Goal: Task Accomplishment & Management: Use online tool/utility

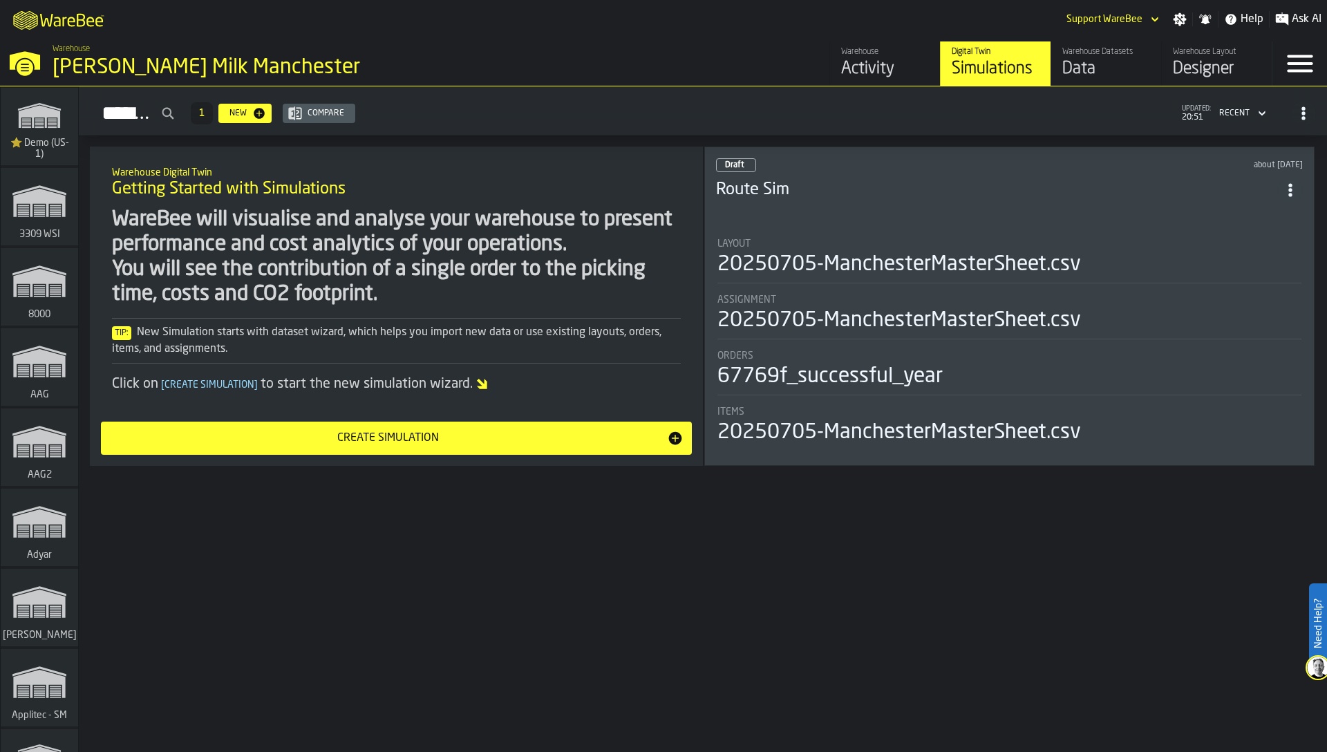
click at [471, 214] on div "WareBee will visualise and analyse your warehouse to present performance and co…" at bounding box center [396, 257] width 569 height 100
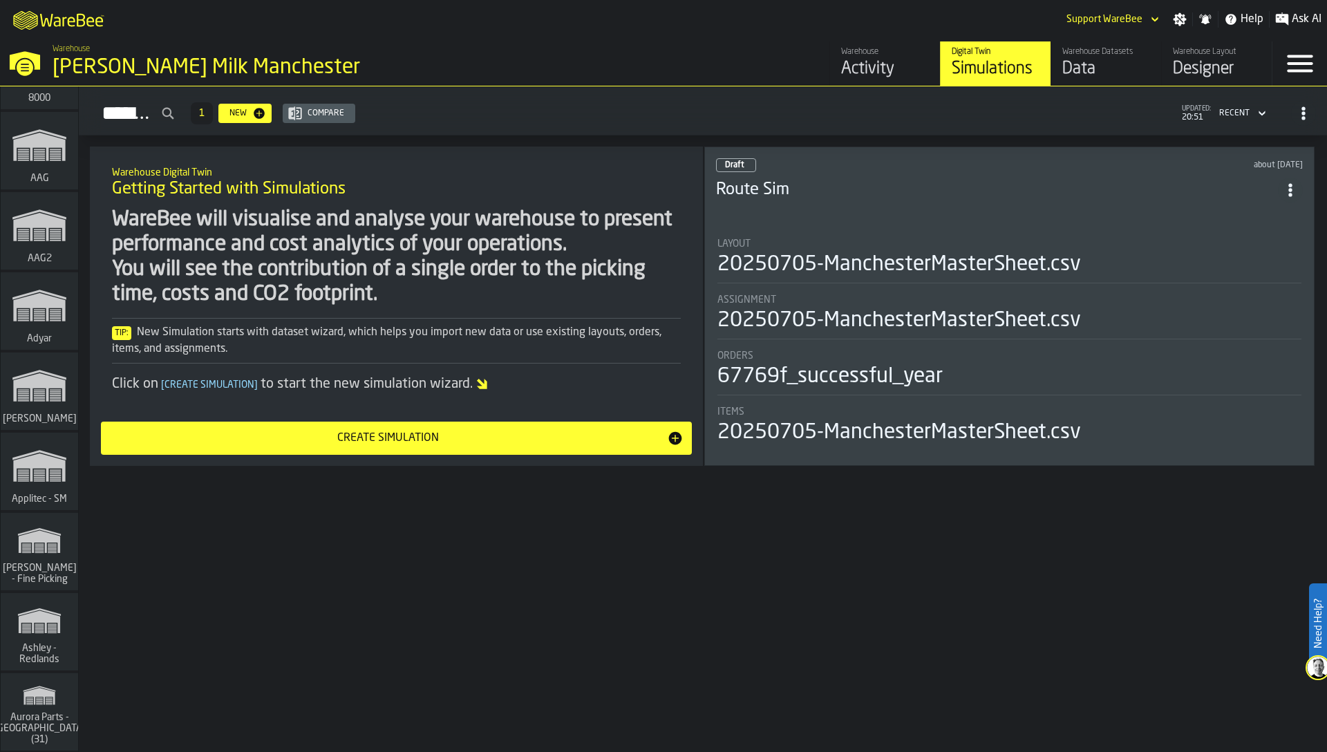
scroll to position [13171, 0]
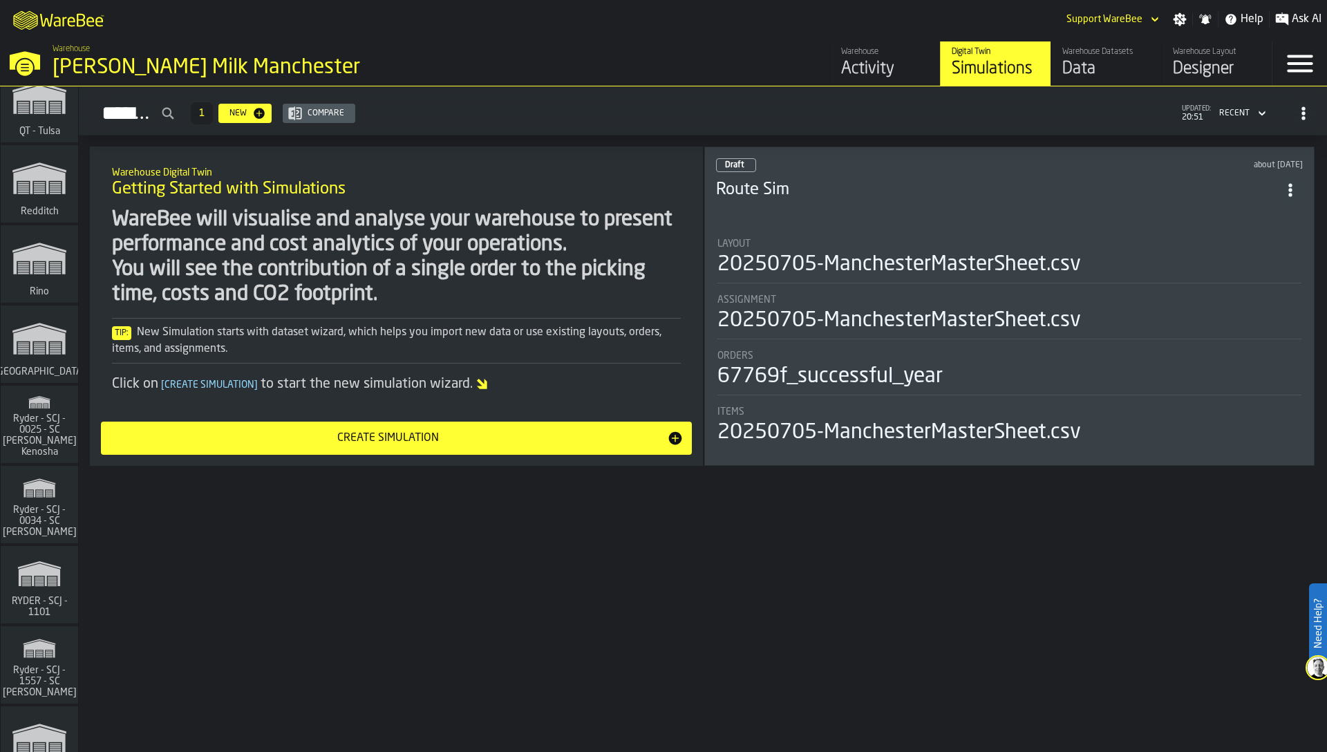
click at [33, 429] on span "Ryder - SCJ - 0025 - SC [PERSON_NAME] Kenosha" at bounding box center [39, 435] width 79 height 44
click at [156, 572] on div "Simulations 1 New Compare updated: 20:51 Recent Warehouse Digital Twin Getting …" at bounding box center [703, 419] width 1248 height 666
click at [42, 505] on span "Ryder - SCJ - 0034 - SC Johnson - Sturtevant" at bounding box center [39, 521] width 79 height 33
click at [50, 645] on icon "link-to-/wh/i/fcc31a91-0955-4476-b436-313eac94fd17/simulations" at bounding box center [39, 648] width 66 height 33
click at [365, 236] on div "WareBee will visualise and analyse your warehouse to present performance and co…" at bounding box center [396, 257] width 569 height 100
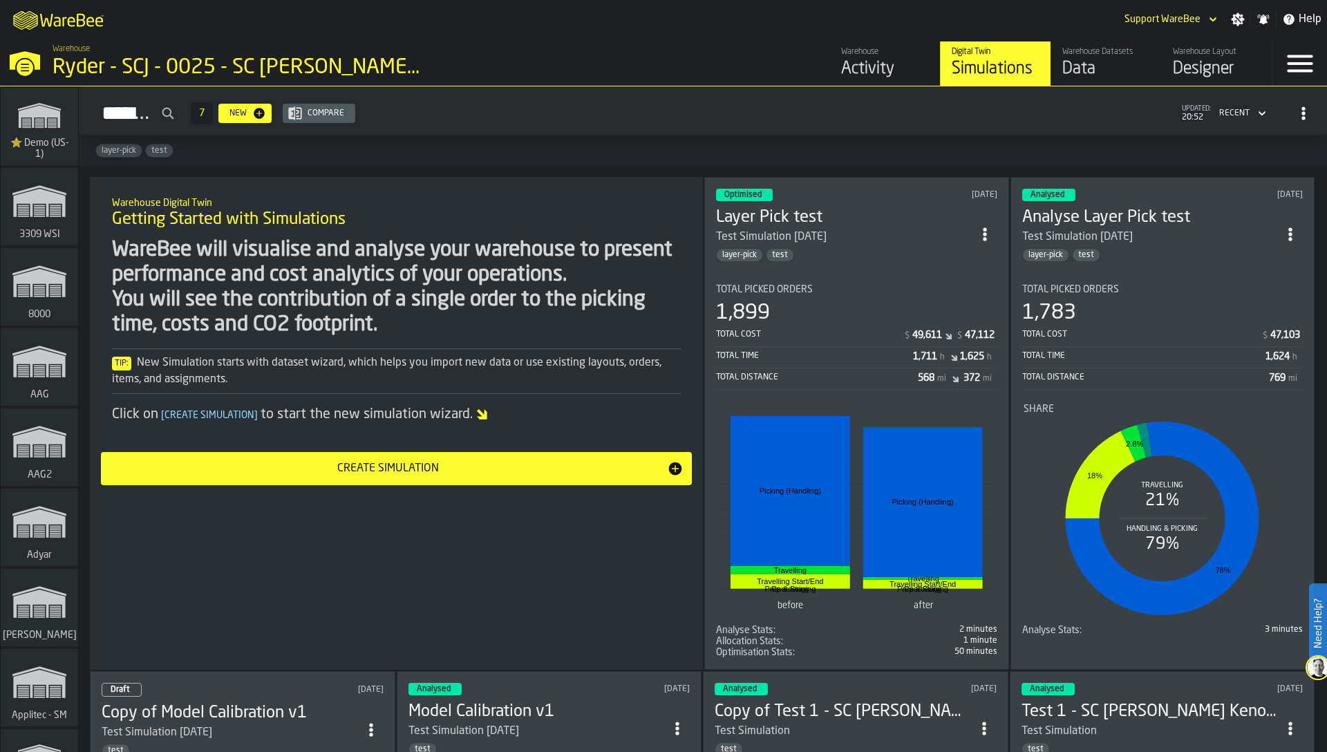
click at [1132, 60] on div "Data" at bounding box center [1106, 69] width 88 height 22
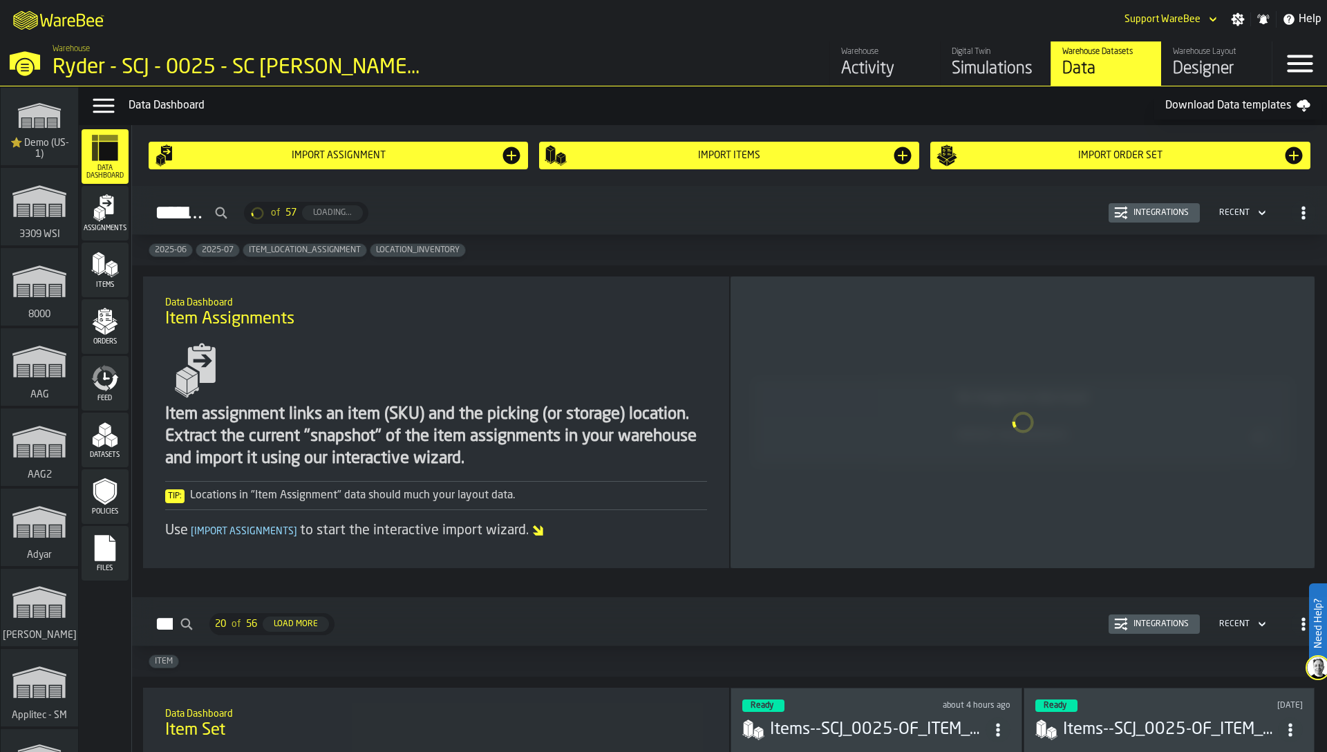
click at [101, 272] on polygon "menu Items" at bounding box center [102, 264] width 6 height 17
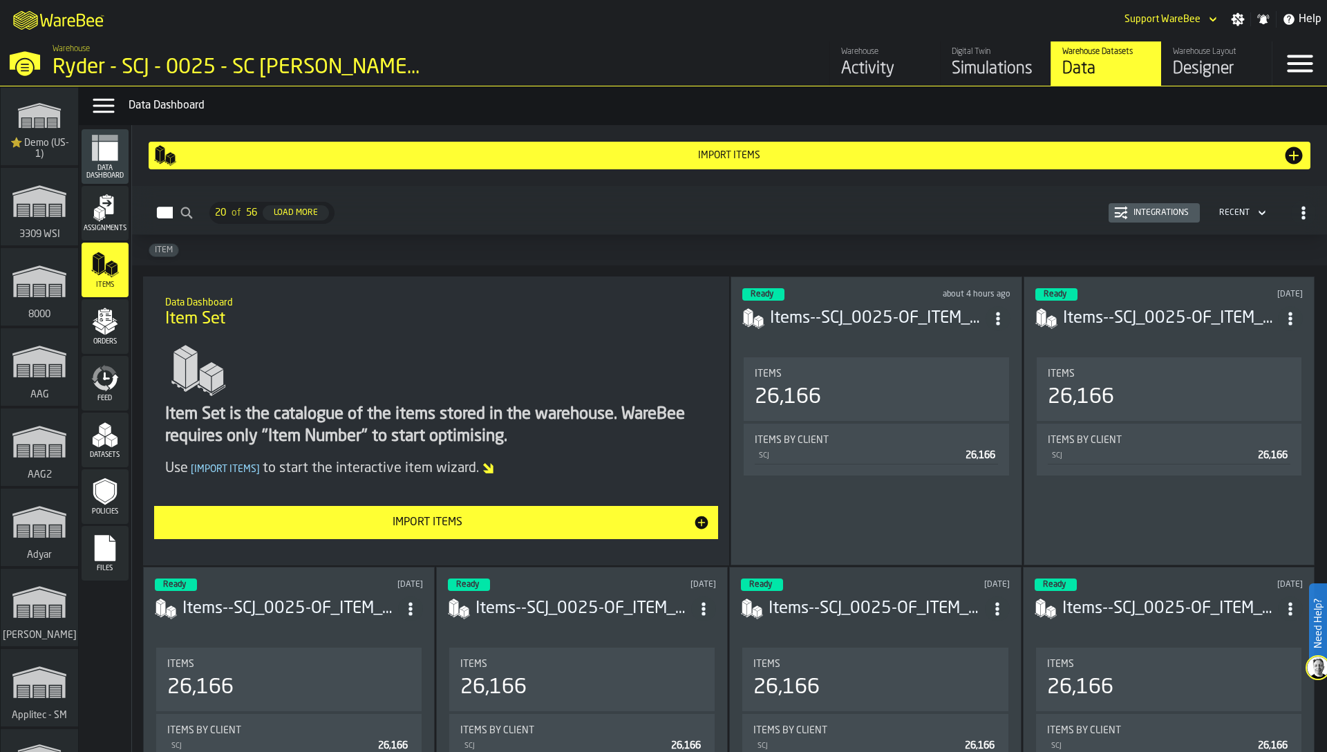
click at [1164, 216] on div "Integrations" at bounding box center [1161, 213] width 66 height 10
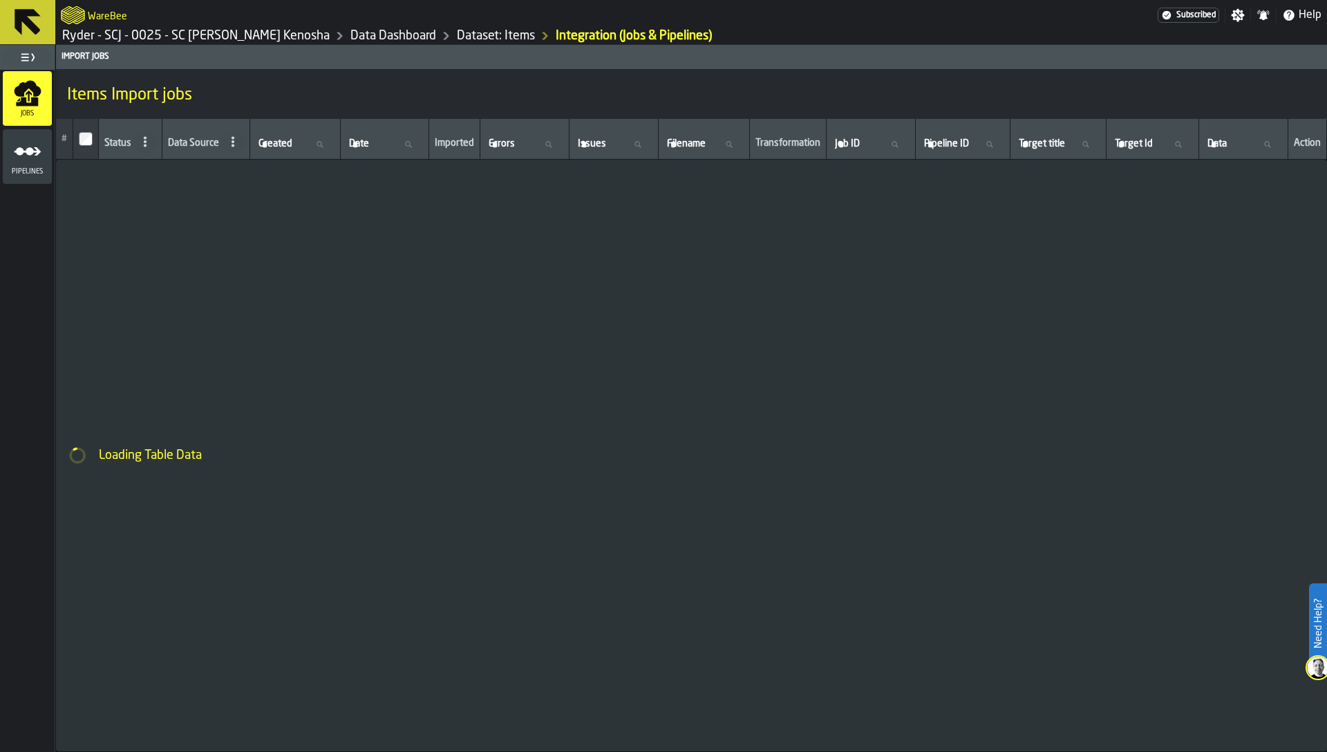
click at [21, 157] on icon "menu Pipelines" at bounding box center [28, 152] width 28 height 28
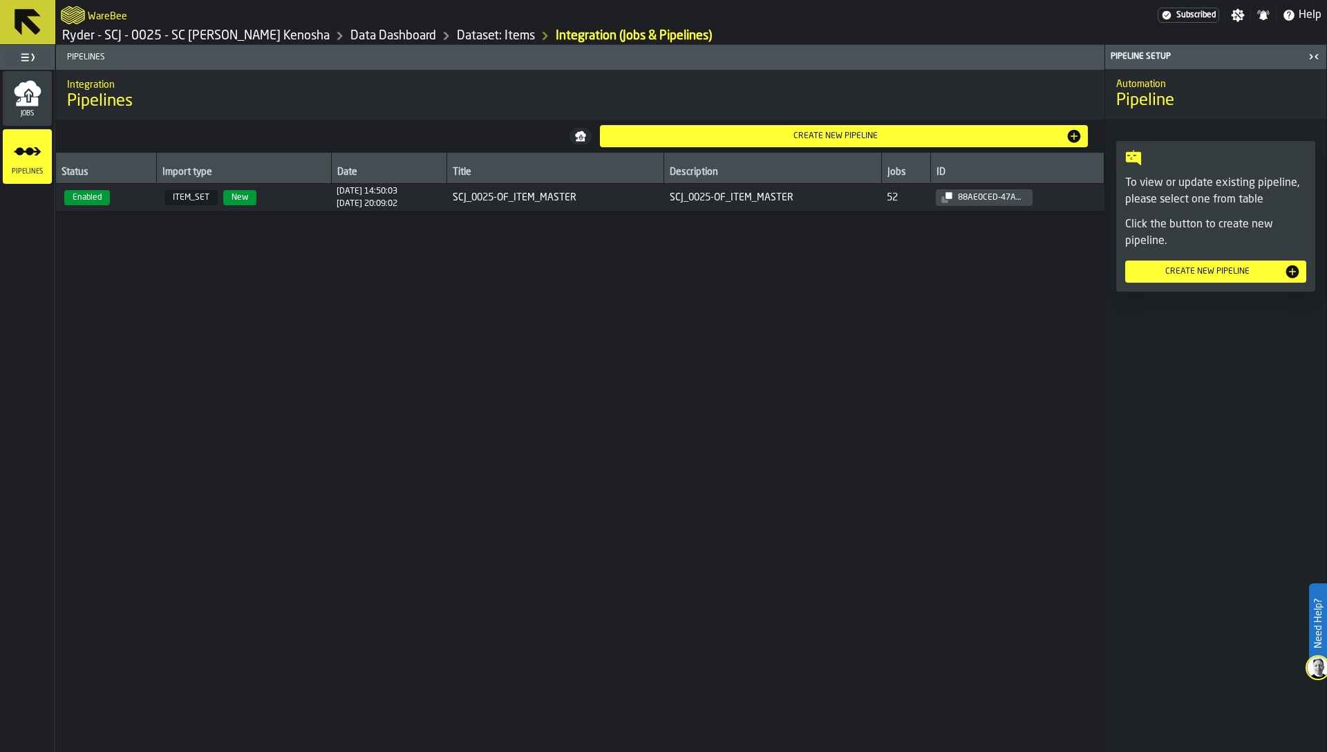
click at [141, 202] on span "Enabled" at bounding box center [106, 197] width 89 height 15
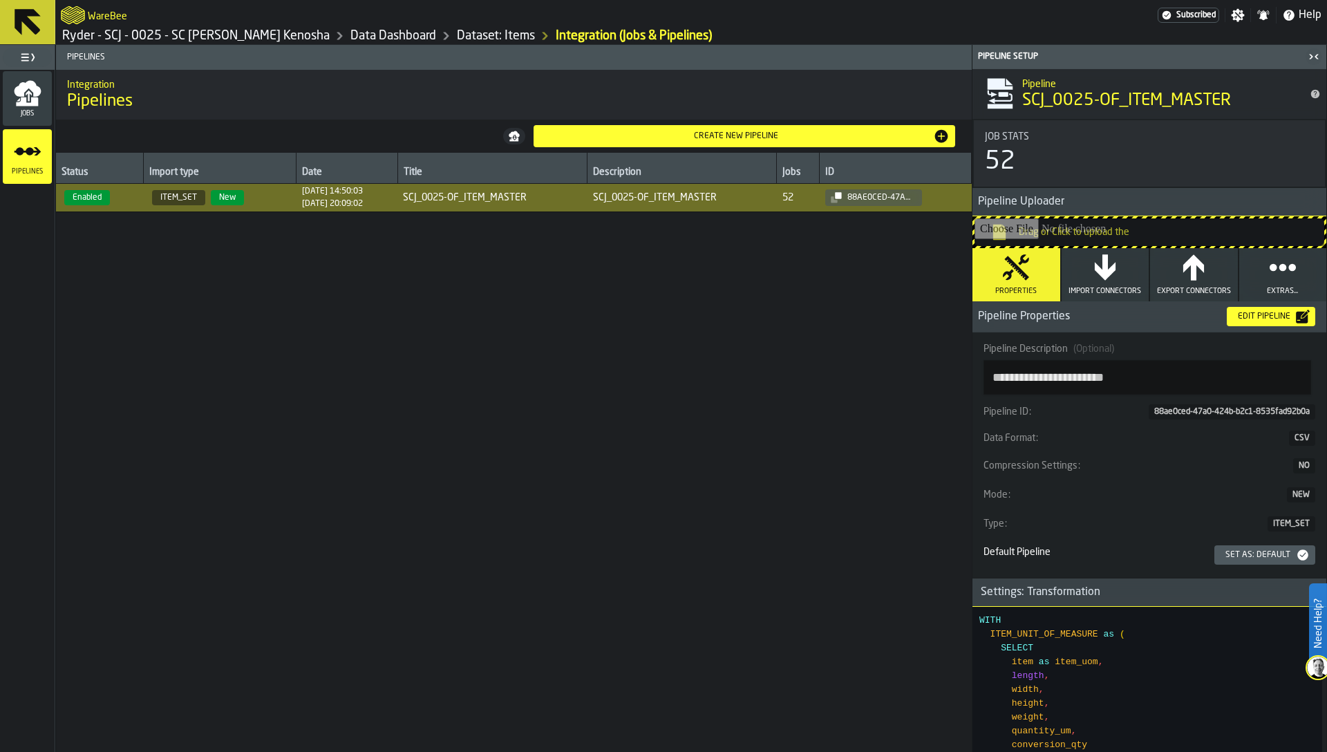
click at [1095, 283] on button "Import Connectors" at bounding box center [1106, 274] width 88 height 53
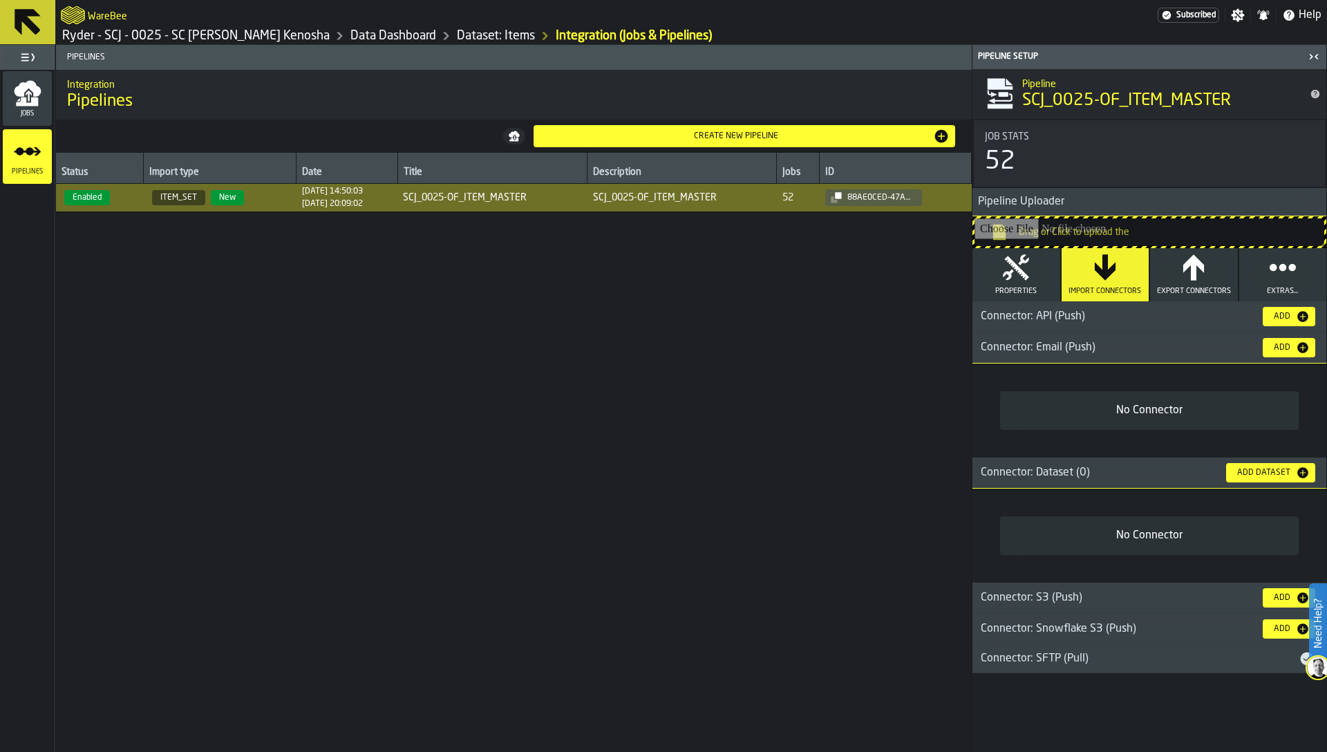
click at [1201, 657] on div "Connector: SFTP (Pull)" at bounding box center [1135, 658] width 326 height 17
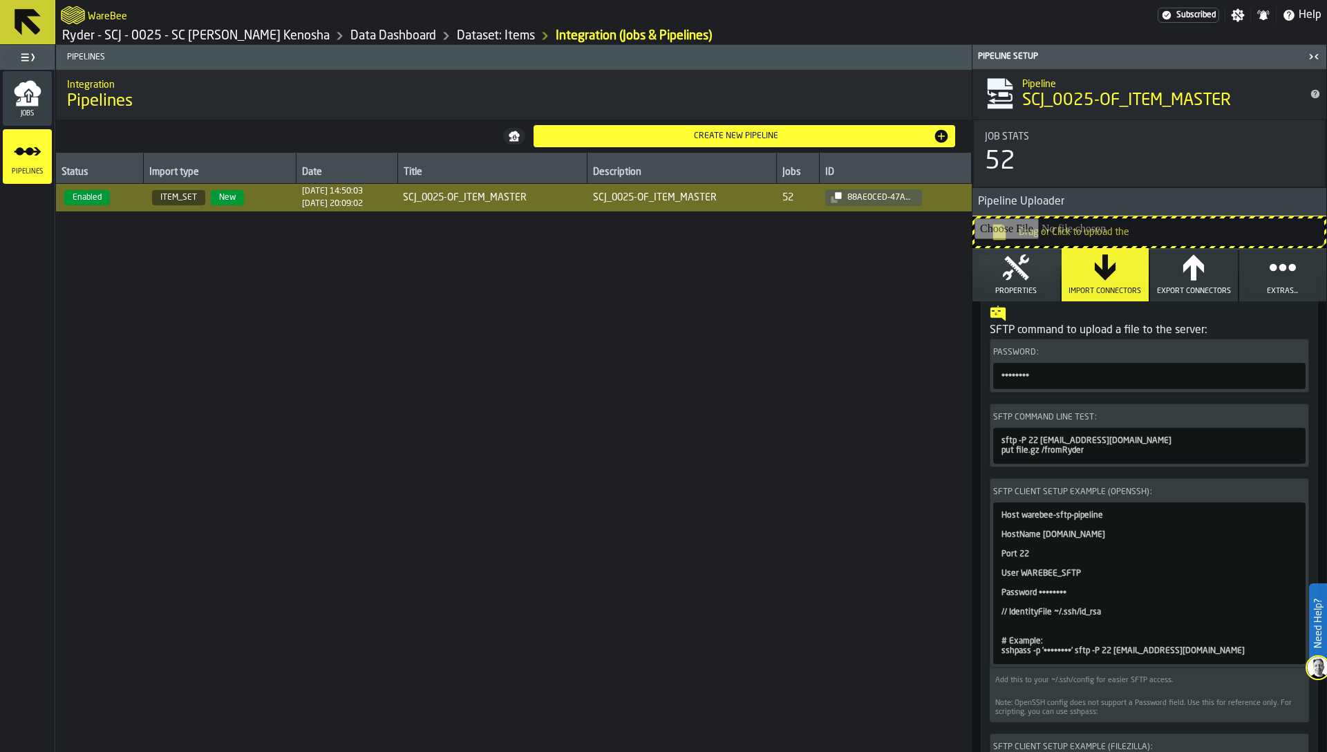
scroll to position [349, 0]
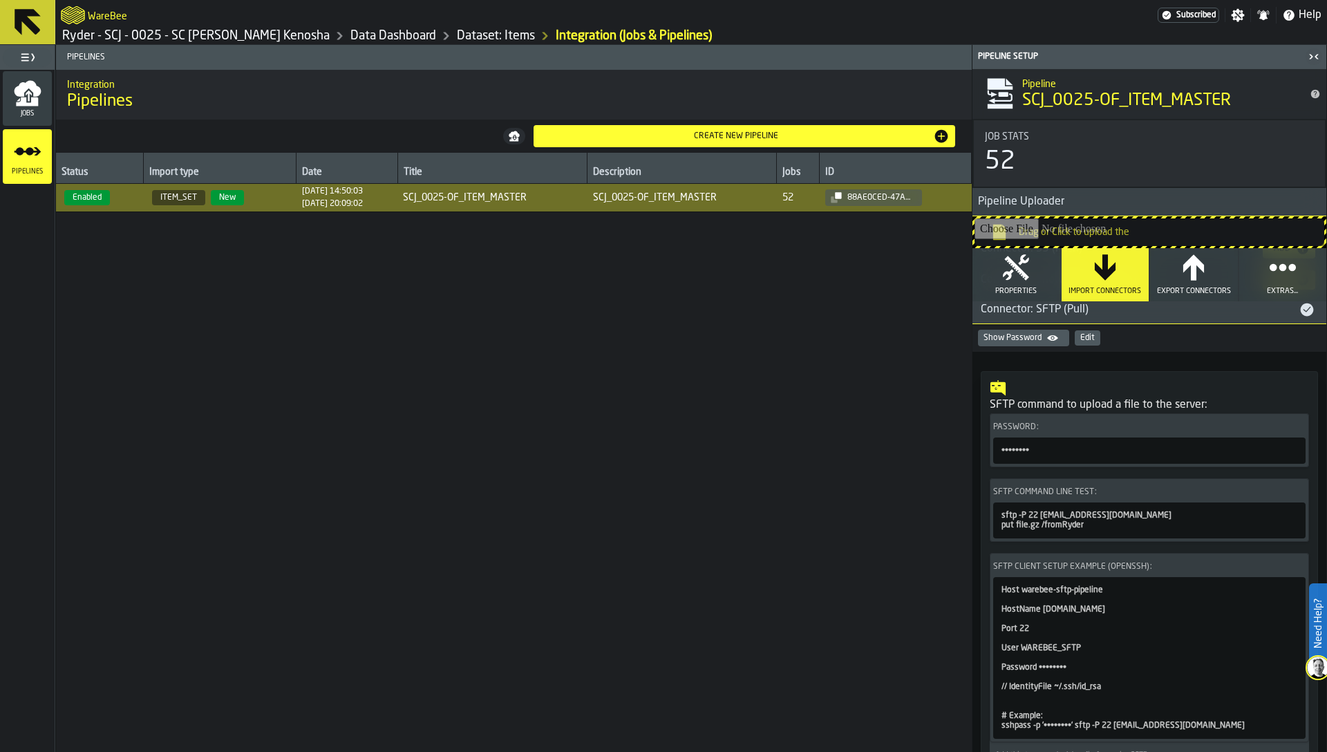
click at [1085, 339] on div "Edit" at bounding box center [1087, 338] width 15 height 10
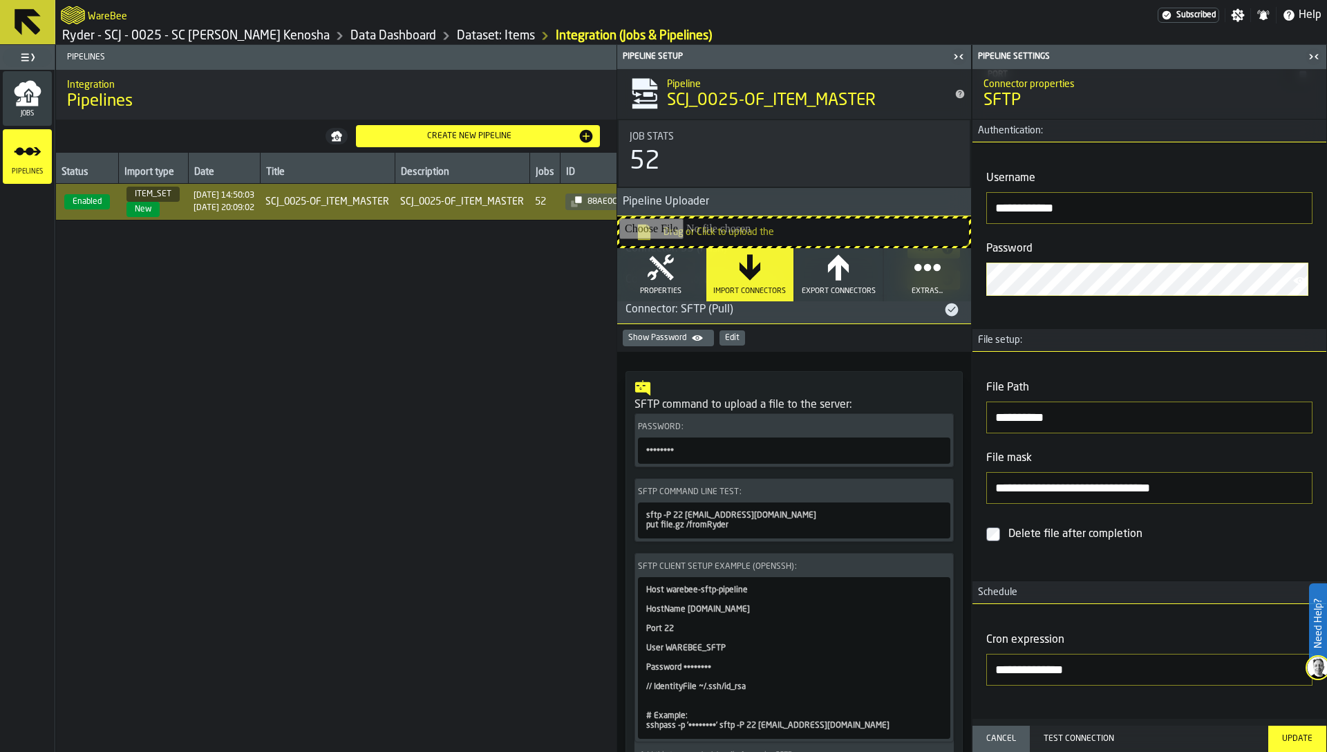
scroll to position [182, 0]
click at [659, 280] on icon "button" at bounding box center [661, 268] width 28 height 28
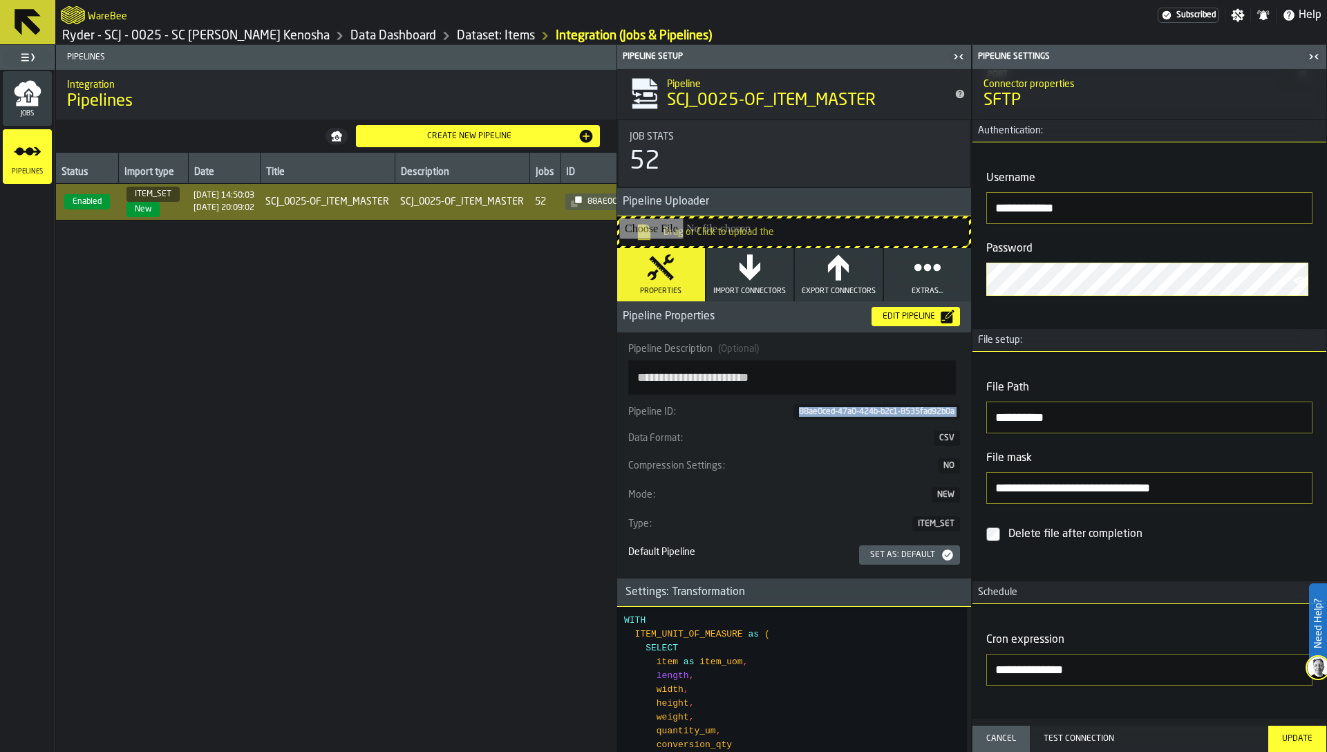
copy div "88ae0ced-47a0-424b-b2c1-8535fad92b0a"
click at [1109, 735] on div "Test Connection" at bounding box center [1149, 739] width 222 height 10
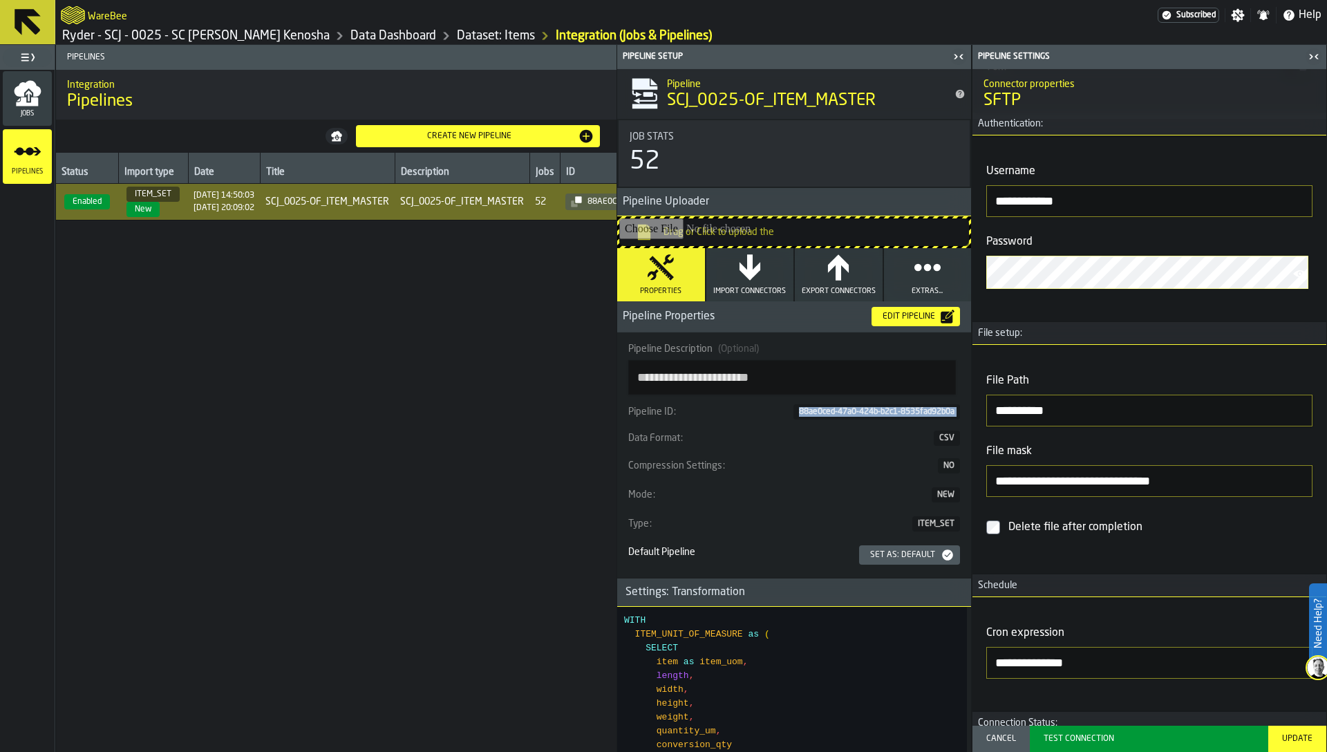
scroll to position [294, 0]
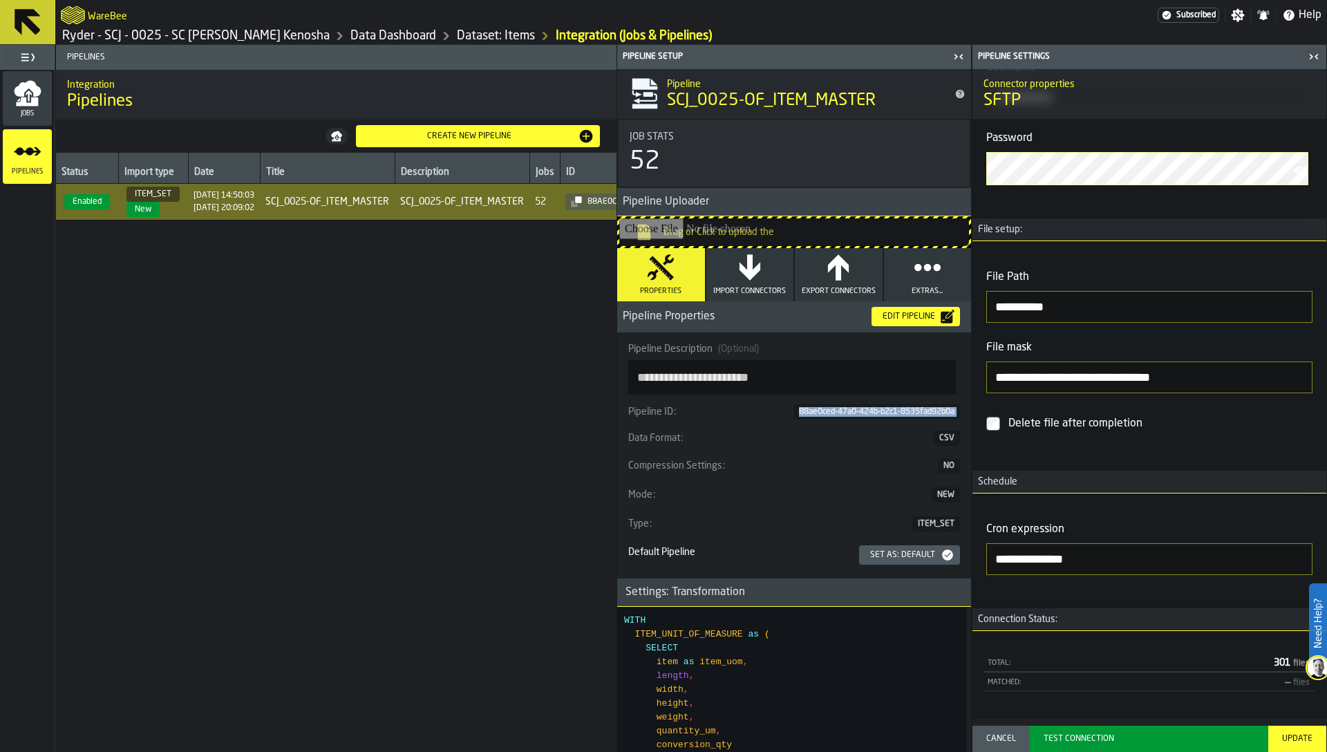
click at [183, 35] on link "Ryder - SCJ - 0025 - SC Johnson Kenosha" at bounding box center [195, 35] width 267 height 15
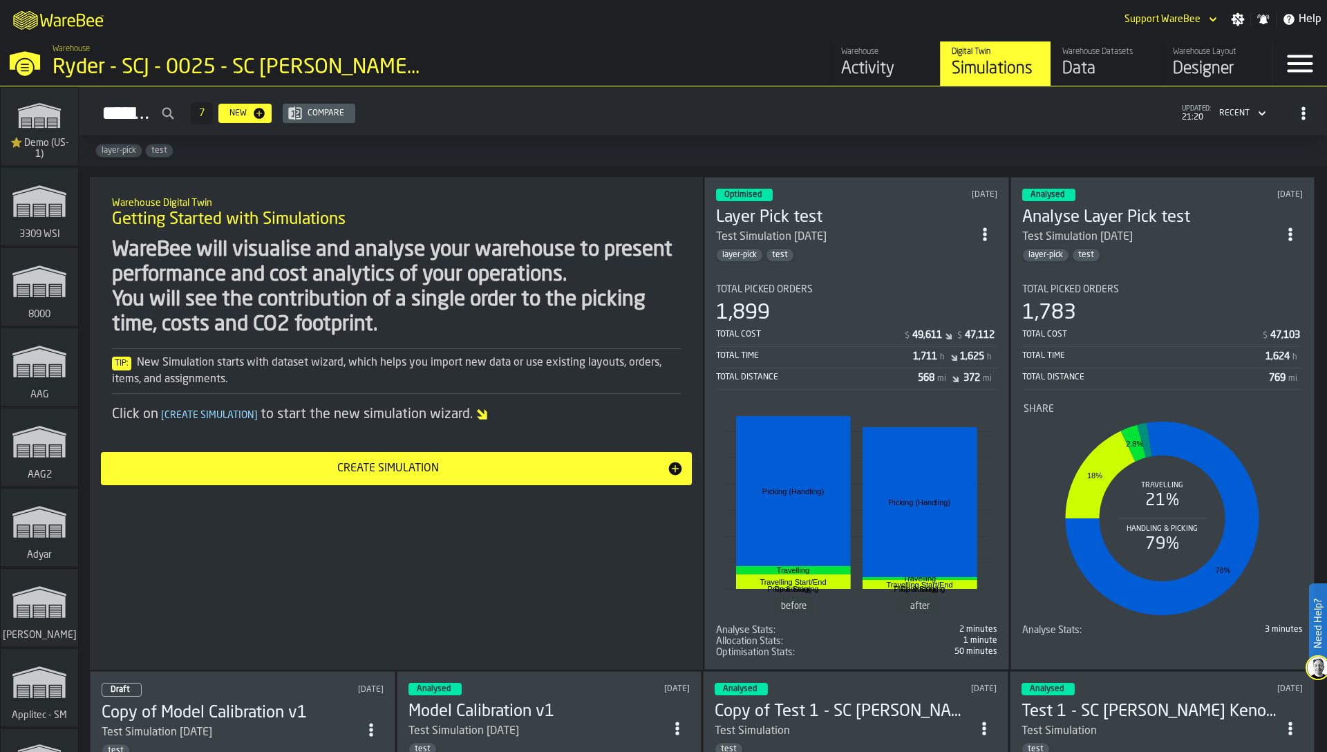
click at [1101, 66] on div "Data" at bounding box center [1106, 69] width 88 height 22
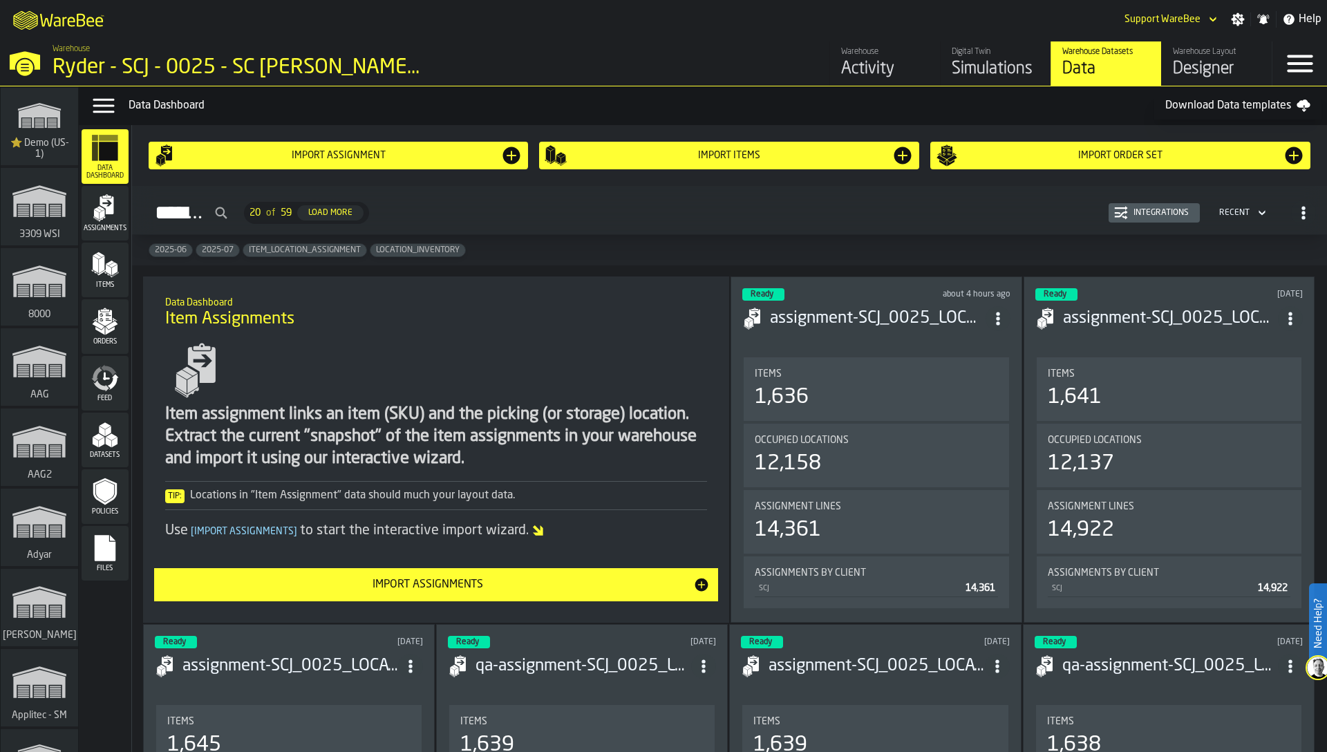
click at [104, 387] on icon "menu Feed" at bounding box center [101, 385] width 16 height 11
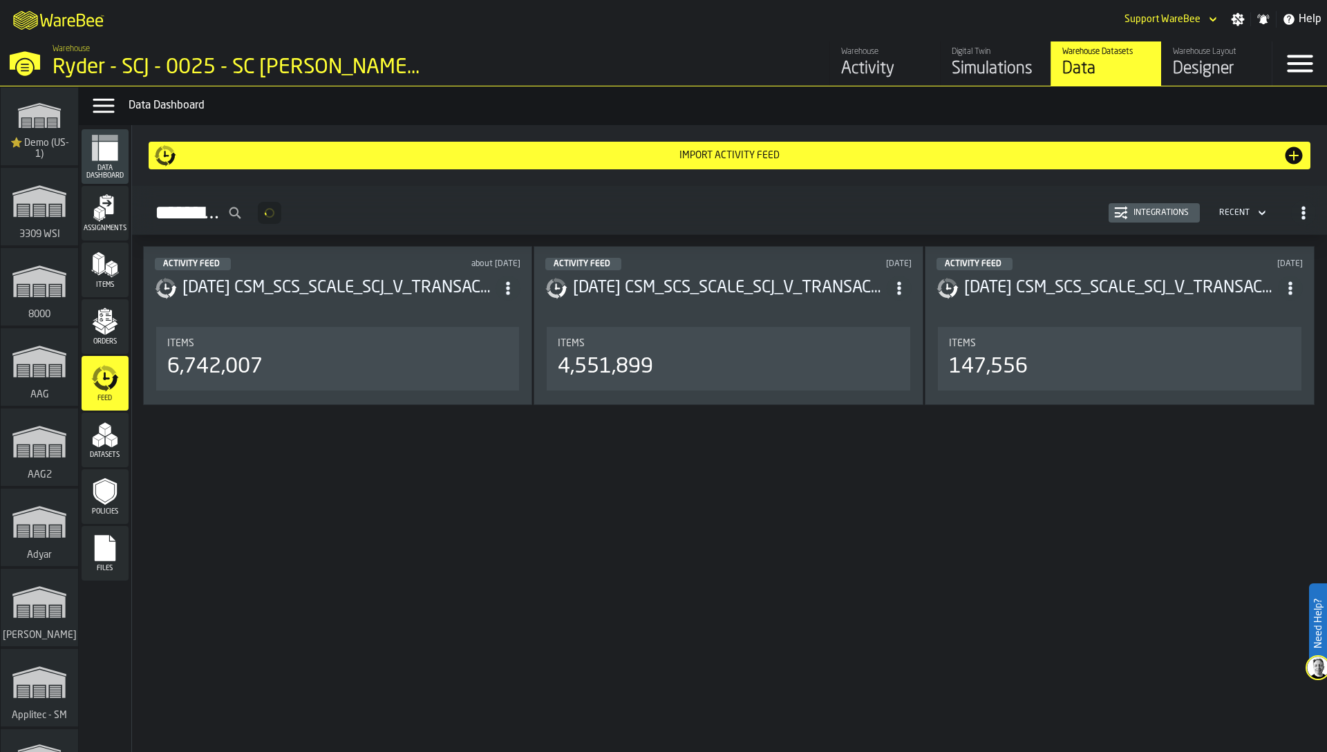
click at [1154, 204] on button "Integrations" at bounding box center [1154, 212] width 91 height 19
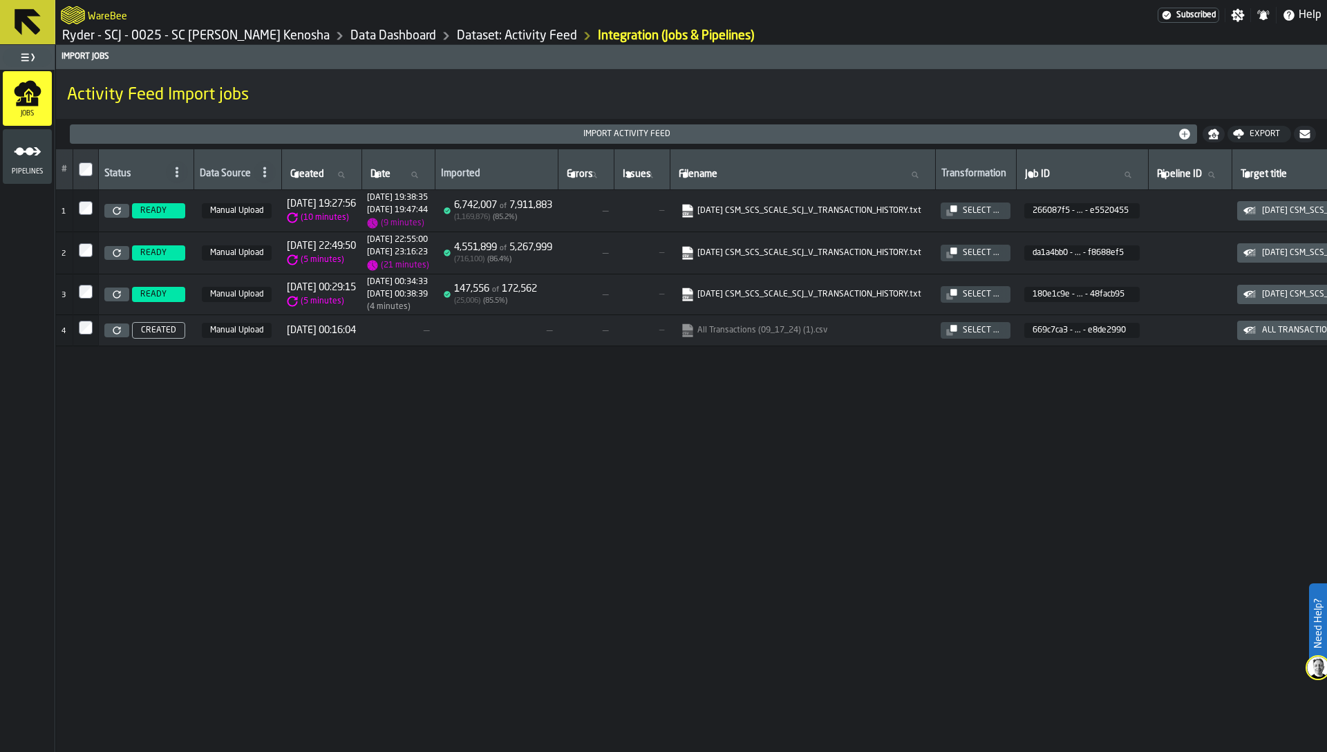
click at [32, 164] on icon "menu Pipelines" at bounding box center [28, 152] width 28 height 28
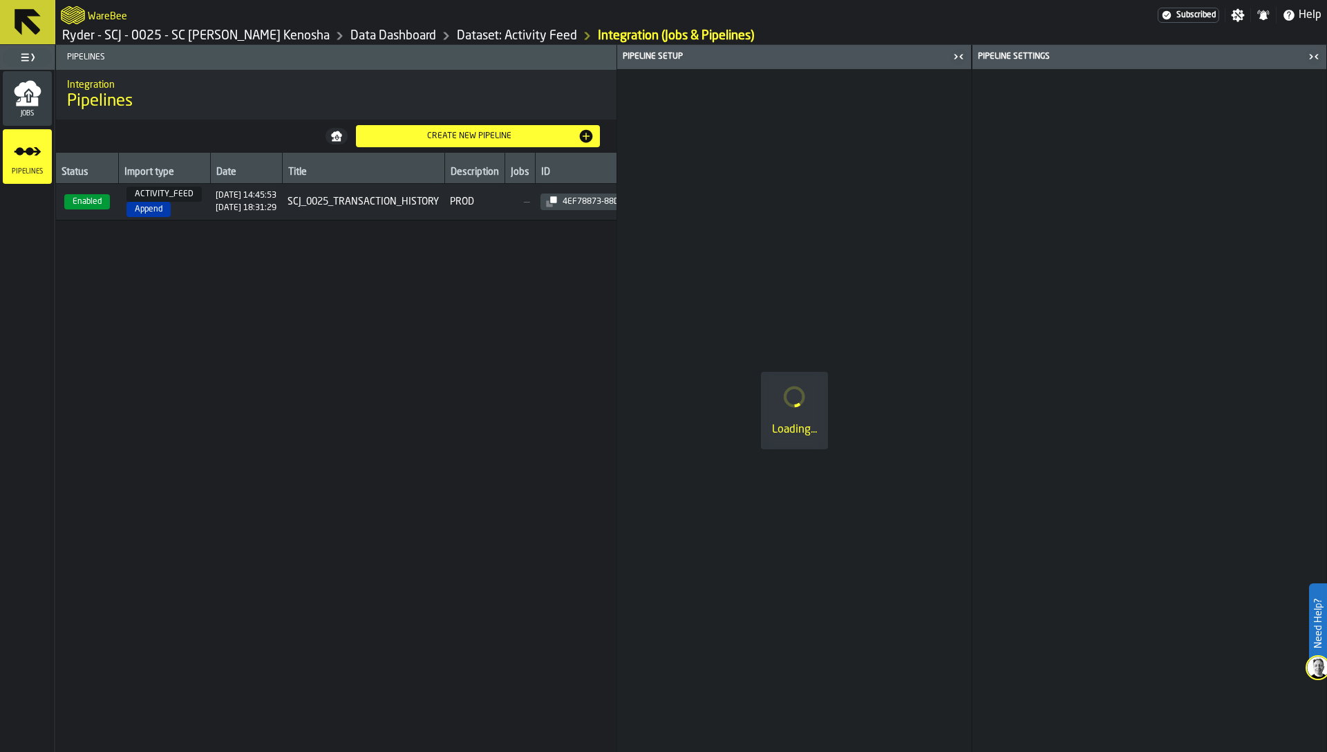
click at [216, 201] on div "28/07/2025, 14:45:53 10/08/2025, 18:31:29" at bounding box center [246, 202] width 61 height 22
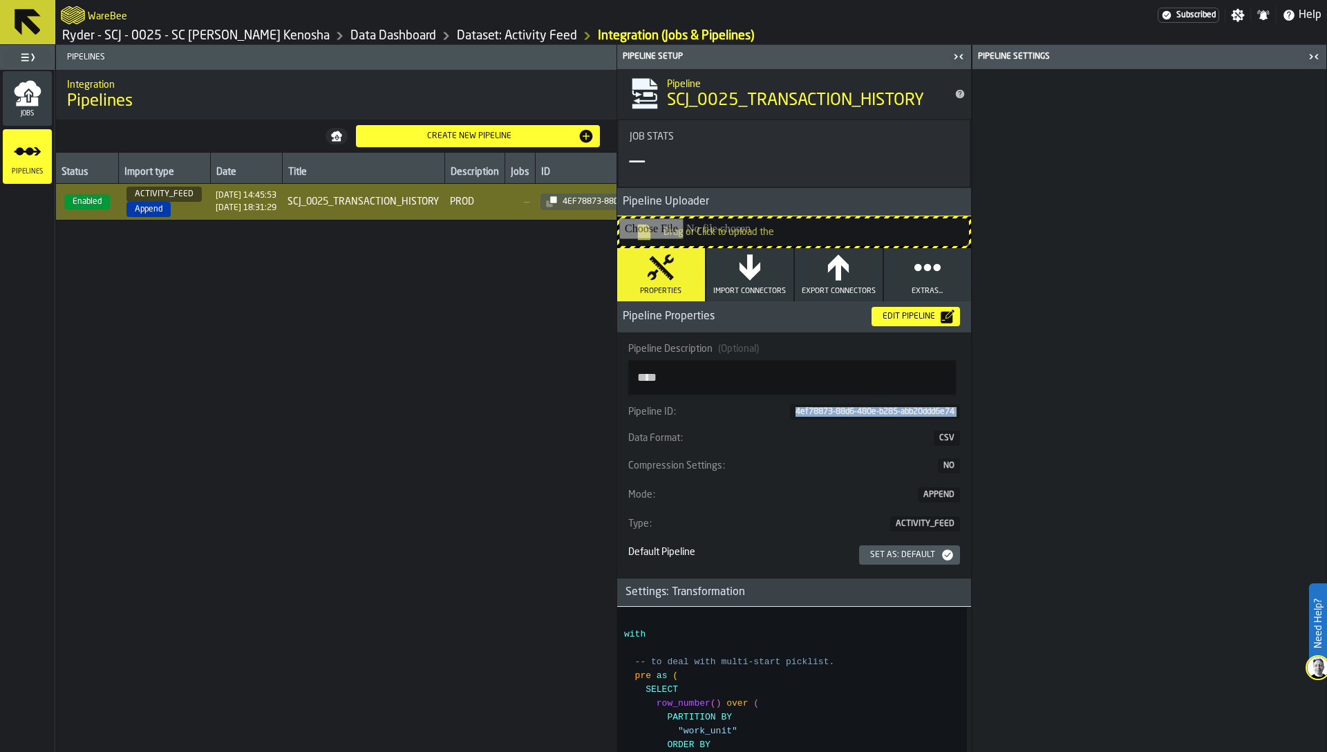
copy div "4ef78873-88d6-480e-b285-abb20ddd6e74"
click at [749, 276] on icon "button" at bounding box center [750, 267] width 21 height 26
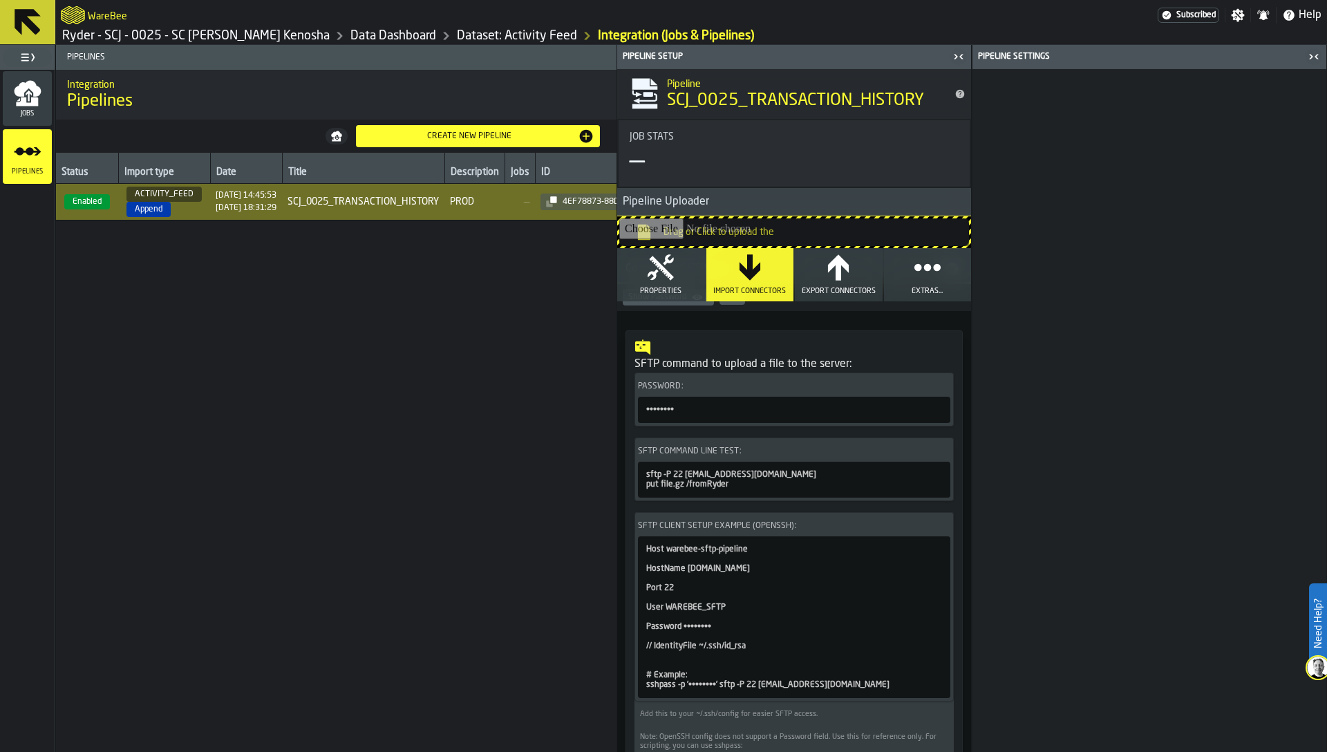
scroll to position [297, 0]
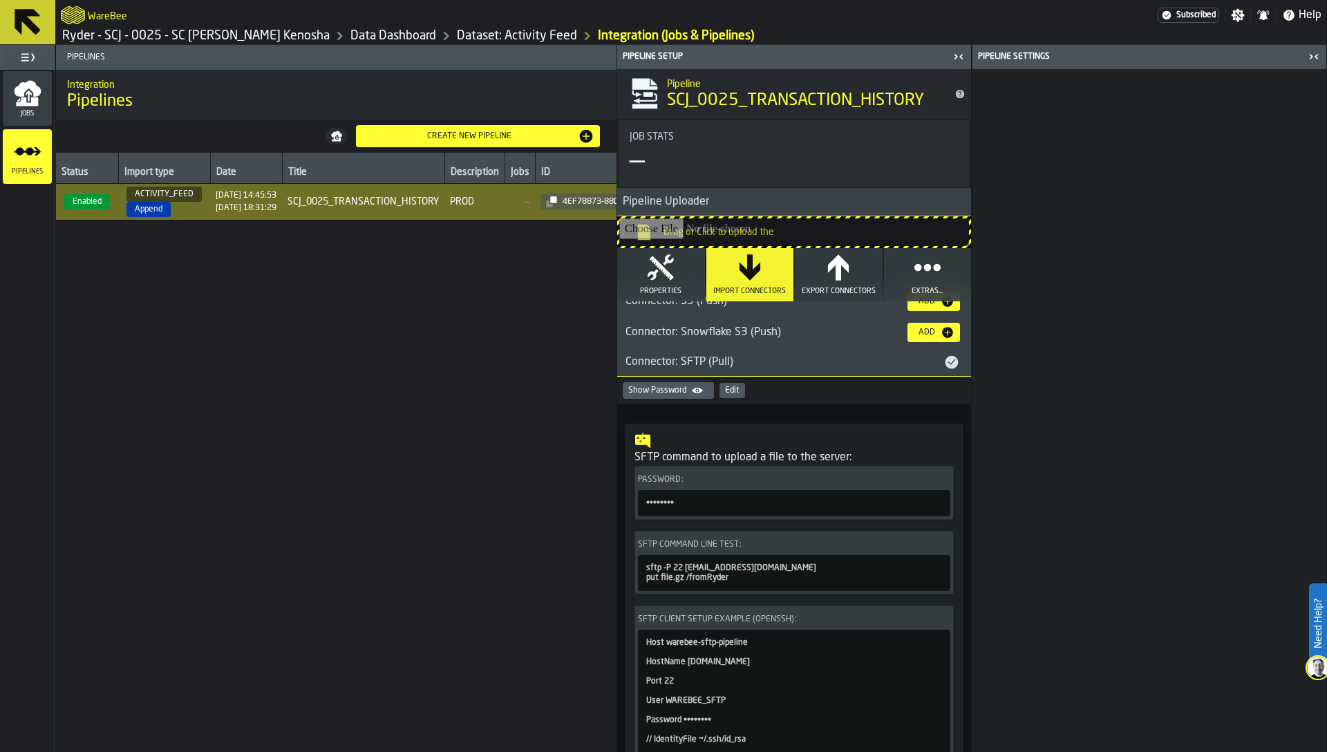
click at [728, 395] on div "Edit" at bounding box center [732, 391] width 15 height 10
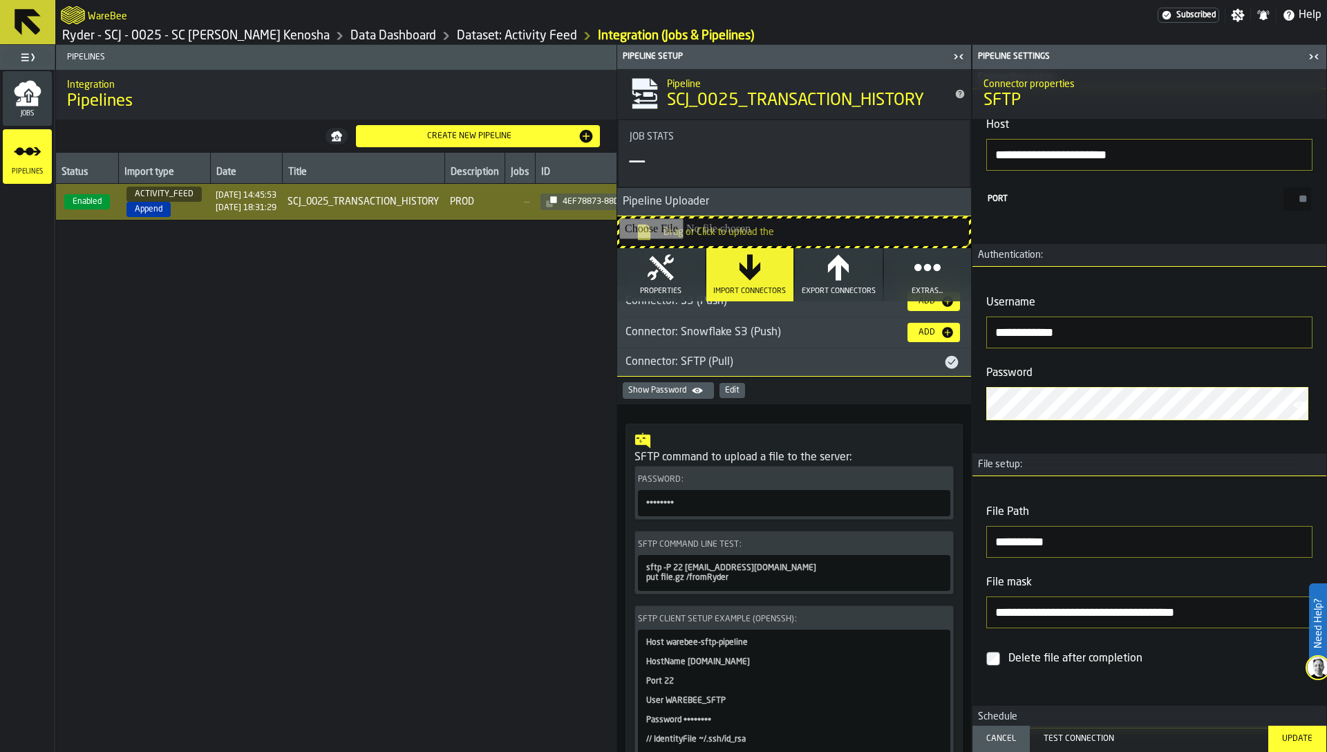
scroll to position [117, 0]
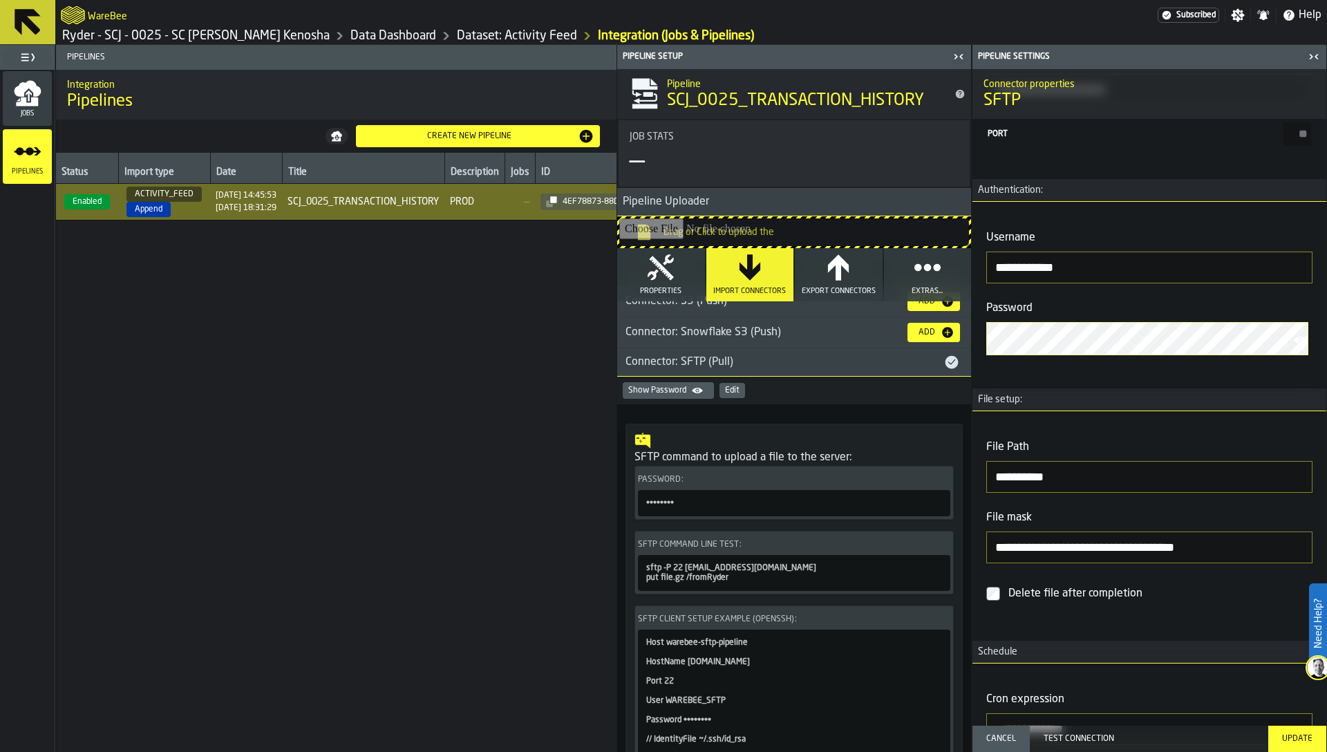
click at [1071, 740] on div "Test Connection" at bounding box center [1149, 739] width 222 height 10
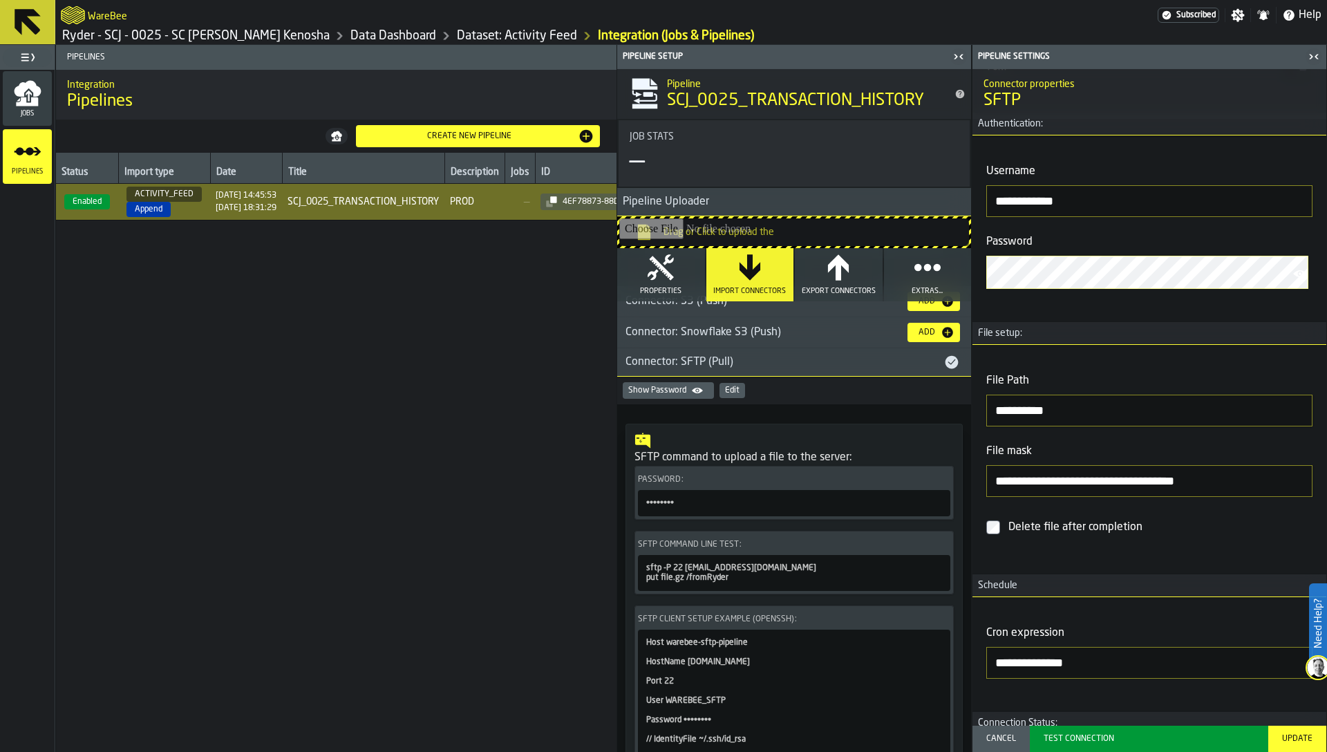
scroll to position [294, 0]
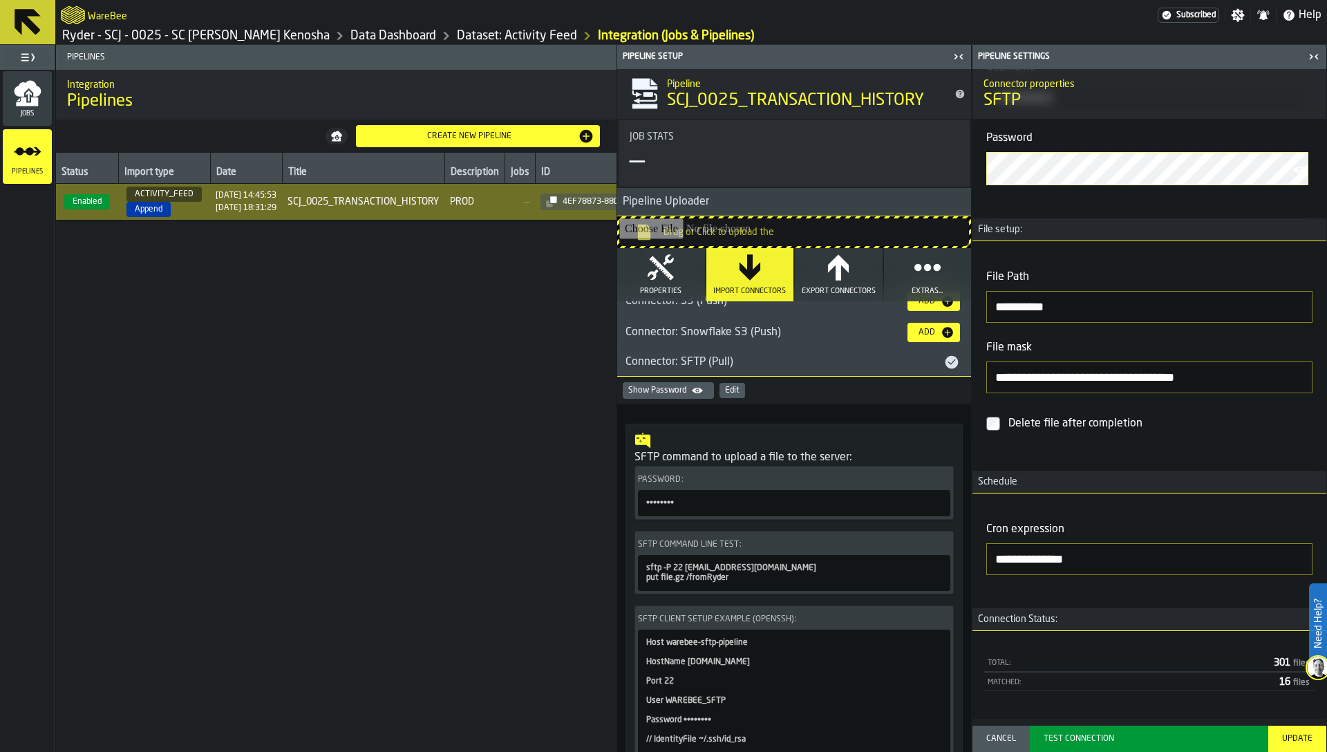
click at [1281, 678] on span "16 files" at bounding box center [1295, 682] width 33 height 10
click at [0, 0] on icon "button-" at bounding box center [0, 0] width 0 height 0
click at [647, 393] on div "Show Password" at bounding box center [668, 390] width 80 height 11
copy div "6gUF66p54S1p*g?UeS/u(|R1 Copied"
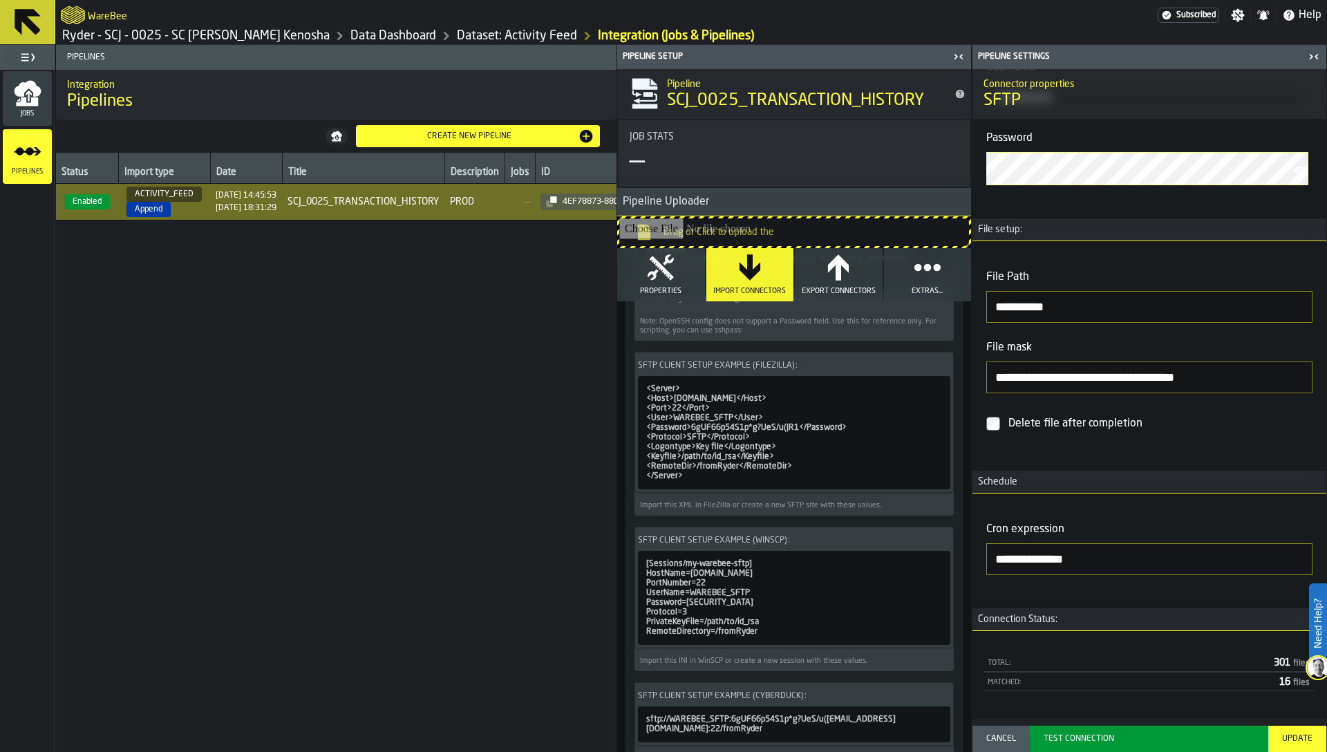
scroll to position [813, 0]
click at [0, 0] on icon "button-" at bounding box center [0, 0] width 0 height 0
click at [527, 379] on div "Status Import type Date Title Description Jobs ID Enabled ACTIVITY_FEED Append …" at bounding box center [336, 452] width 561 height 599
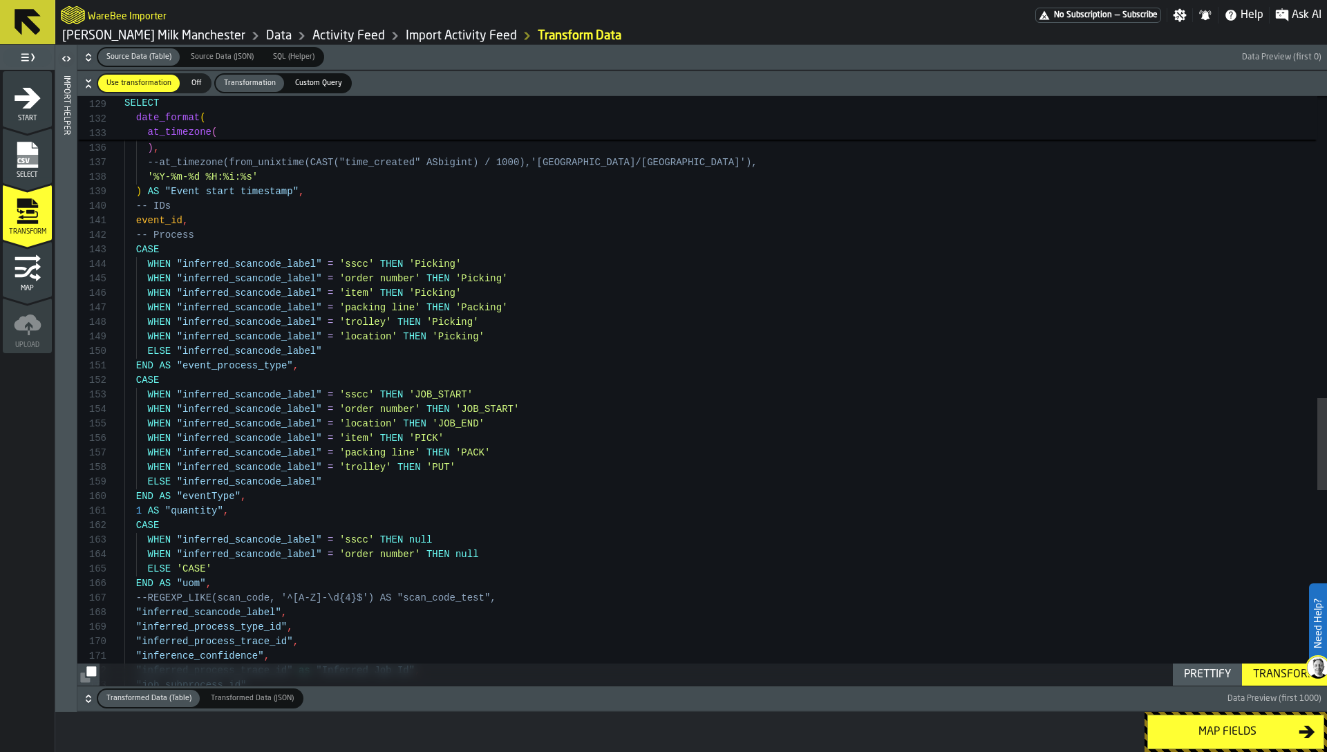
scroll to position [58, 0]
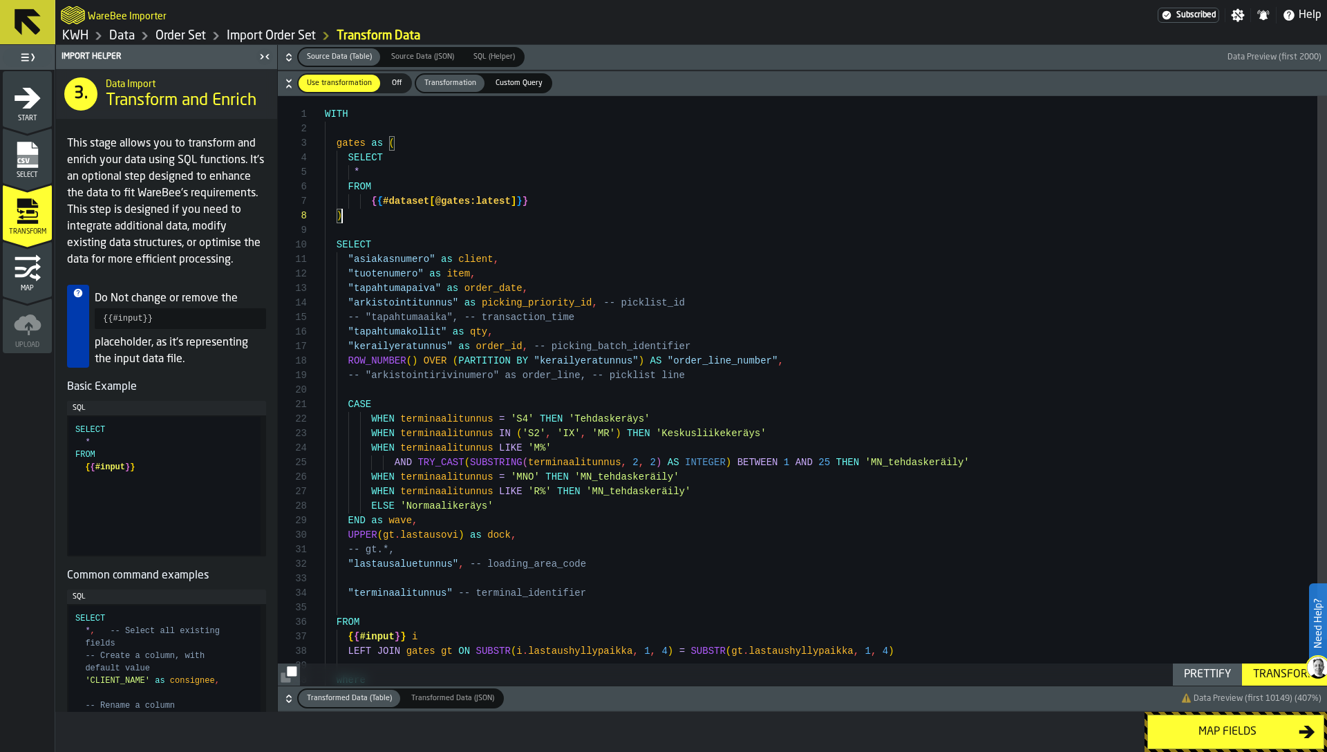
scroll to position [102, 0]
click at [538, 141] on div "gates as ( SELECT * FROM { { #dataset [ @gates:latest ] } } ) SELECT "asiakasnu…" at bounding box center [826, 415] width 1002 height 639
